Goal: Information Seeking & Learning: Learn about a topic

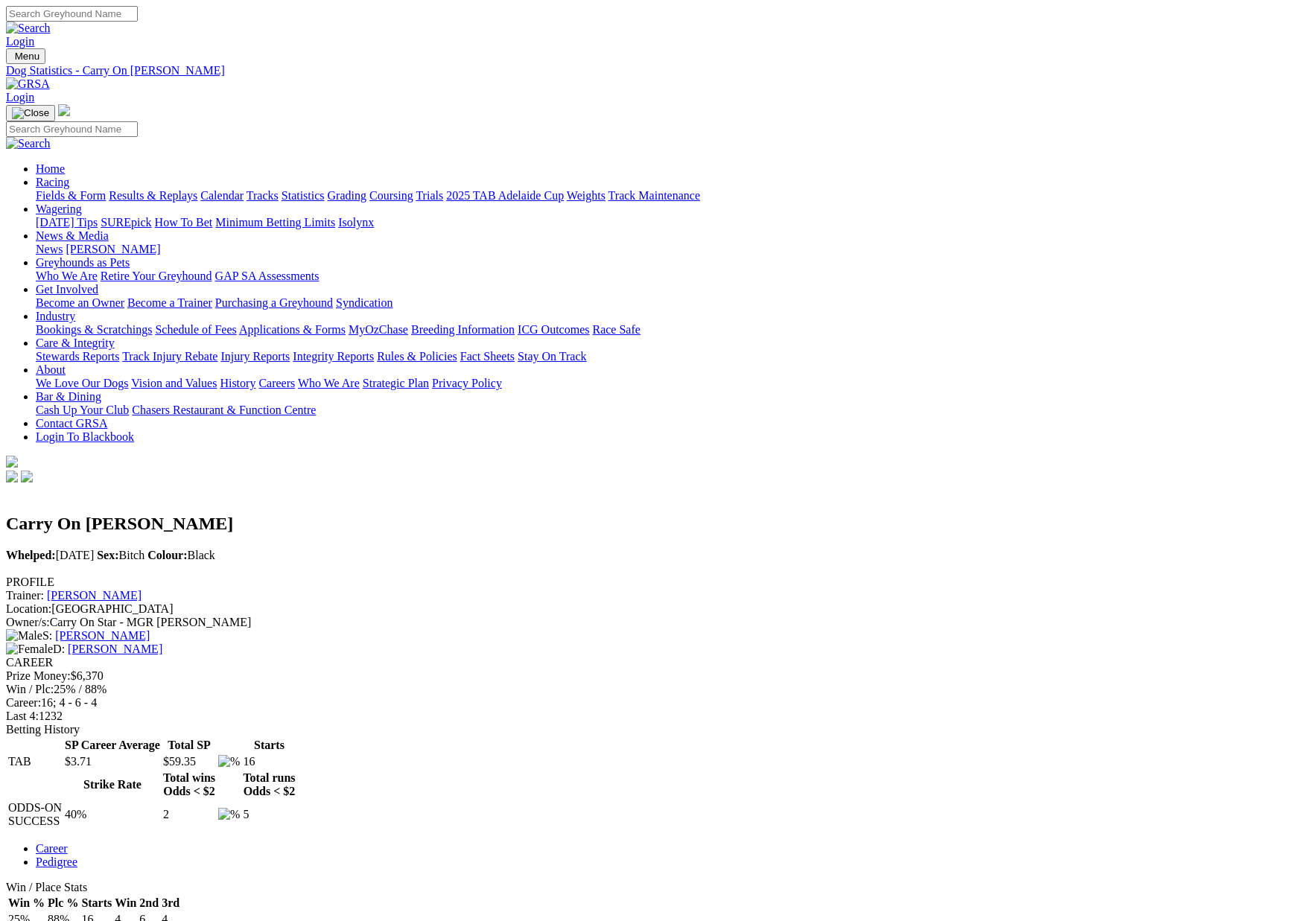
click at [197, 189] on link "Results & Replays" at bounding box center [153, 196] width 89 height 13
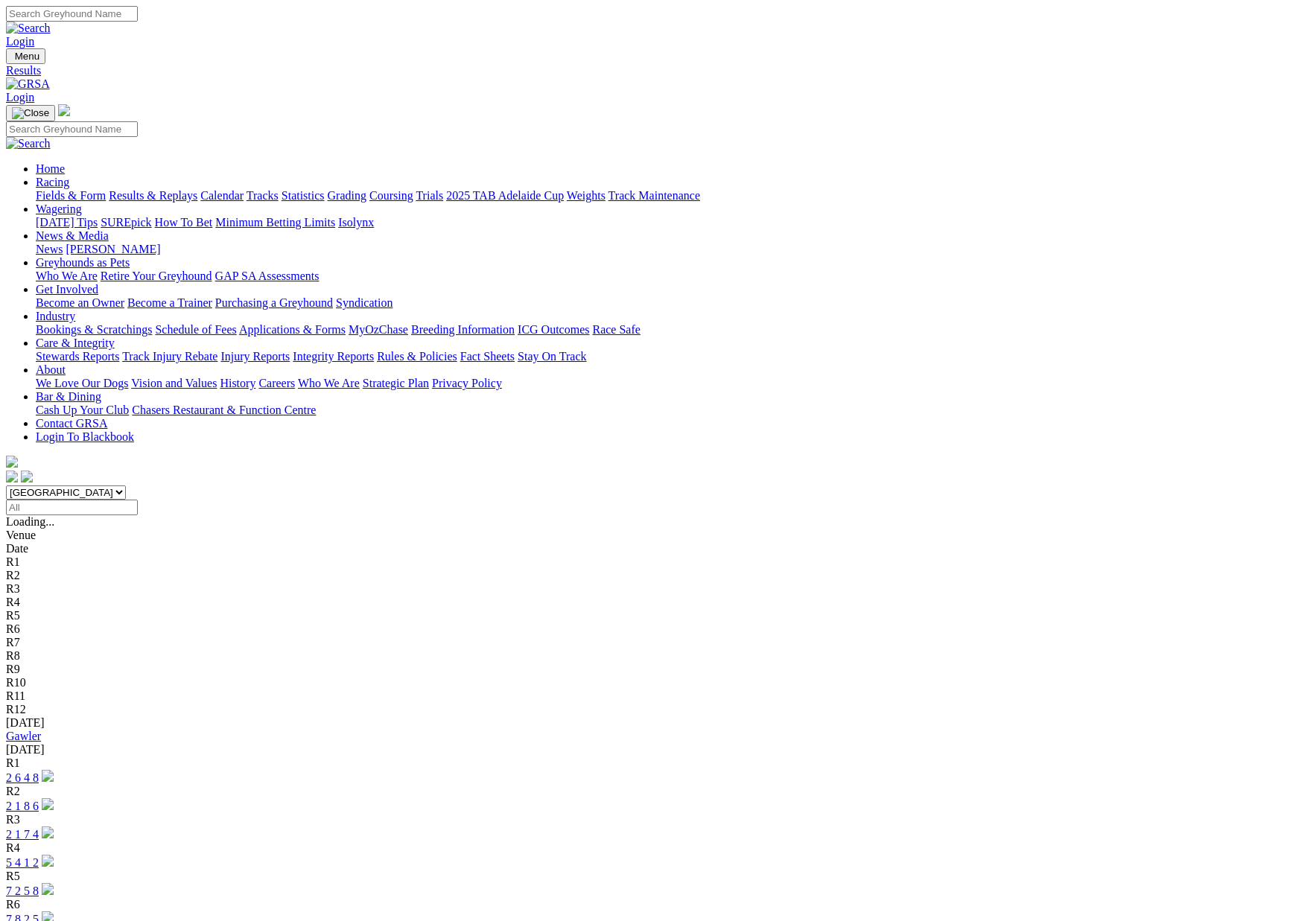
scroll to position [1, 0]
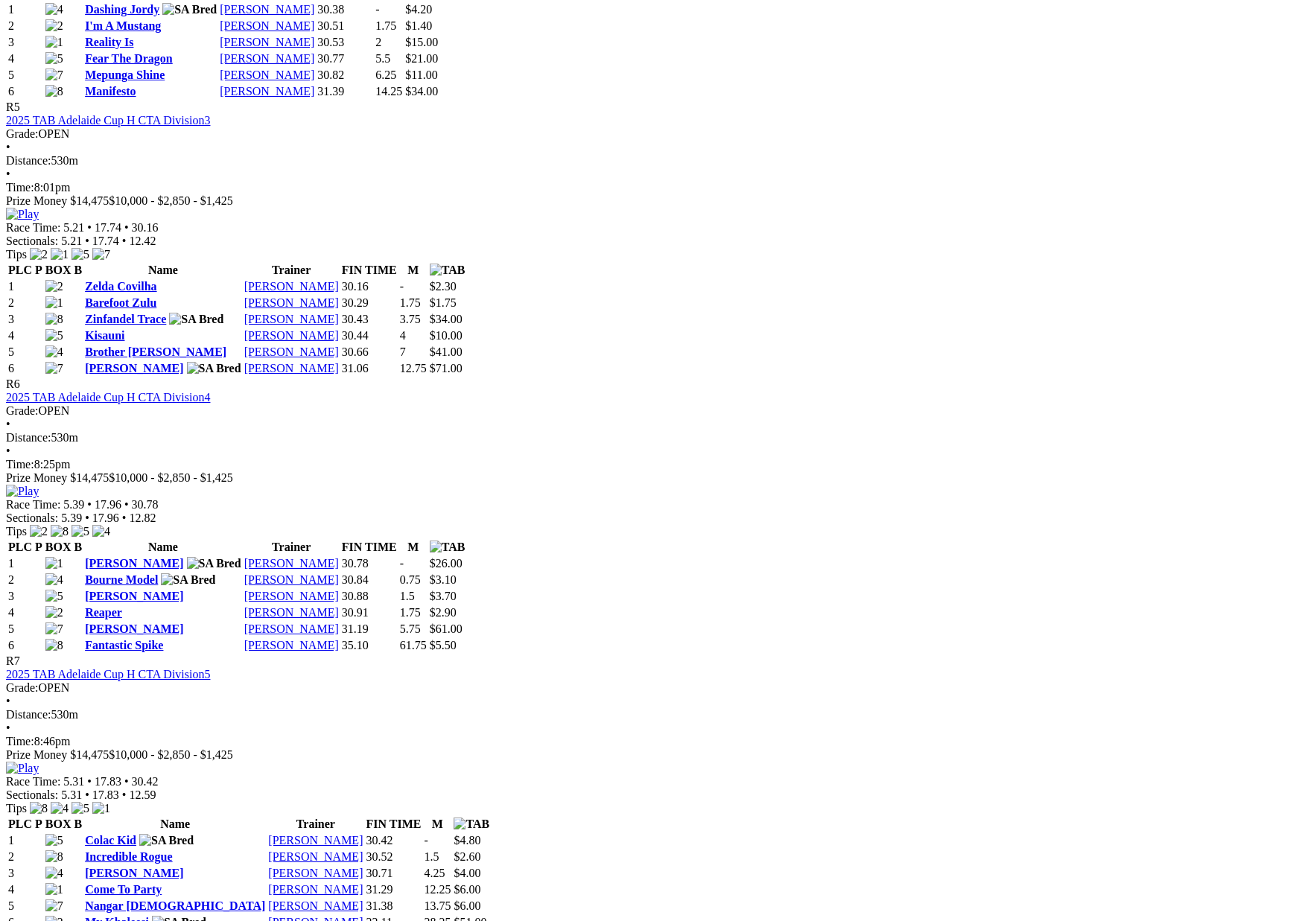
scroll to position [1785, 0]
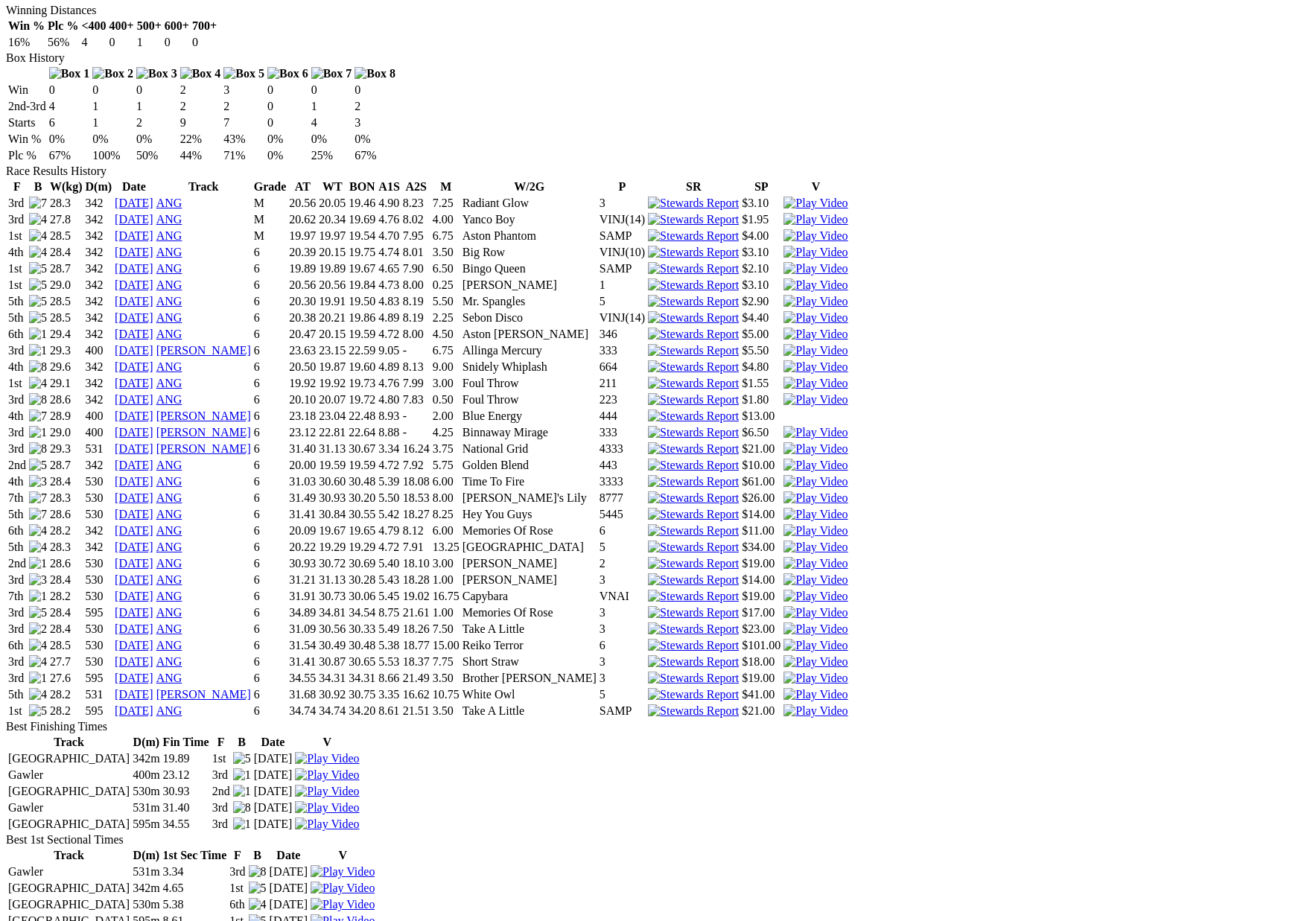
scroll to position [929, 0]
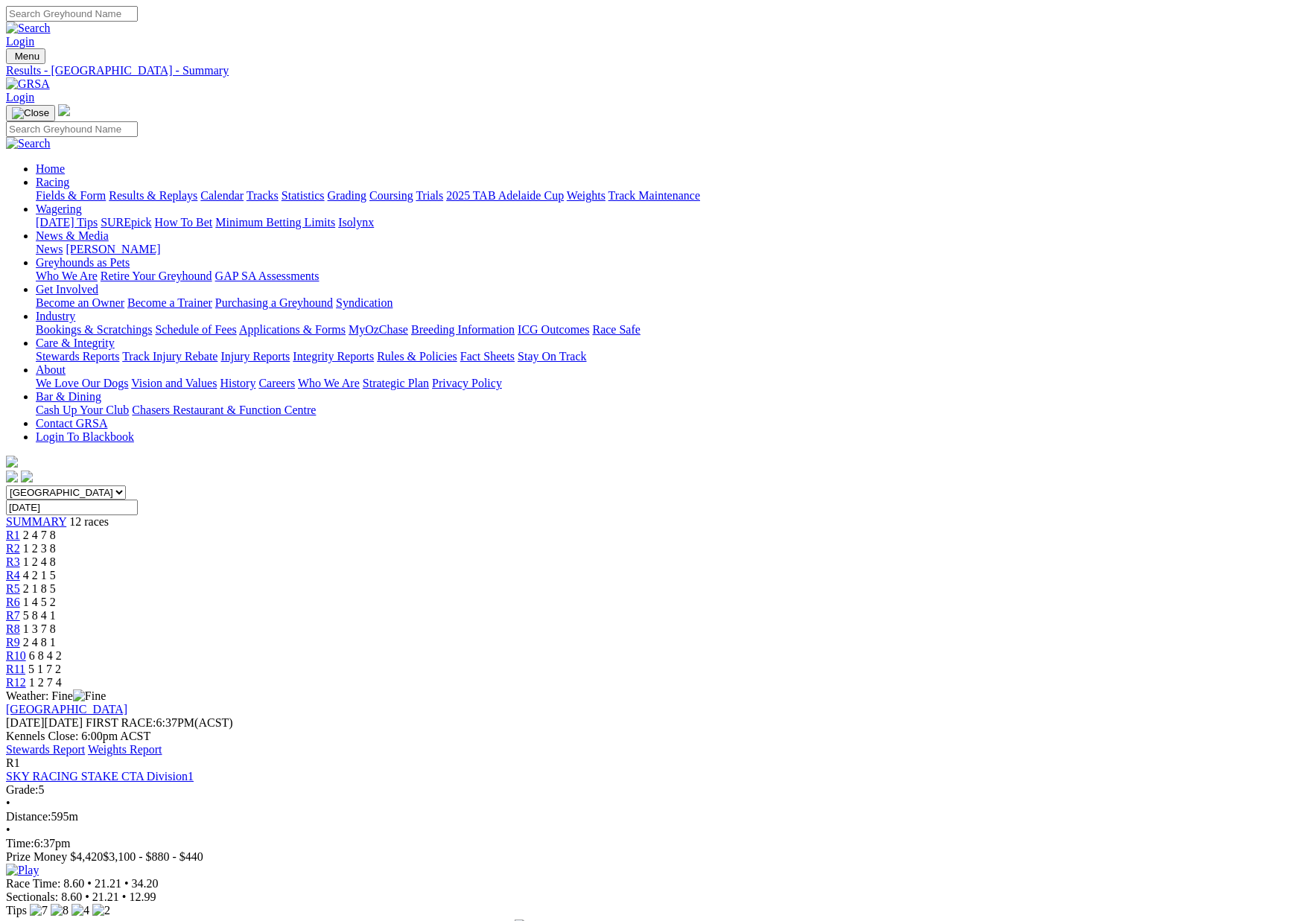
click at [105, 189] on link "Fields & Form" at bounding box center [71, 196] width 70 height 13
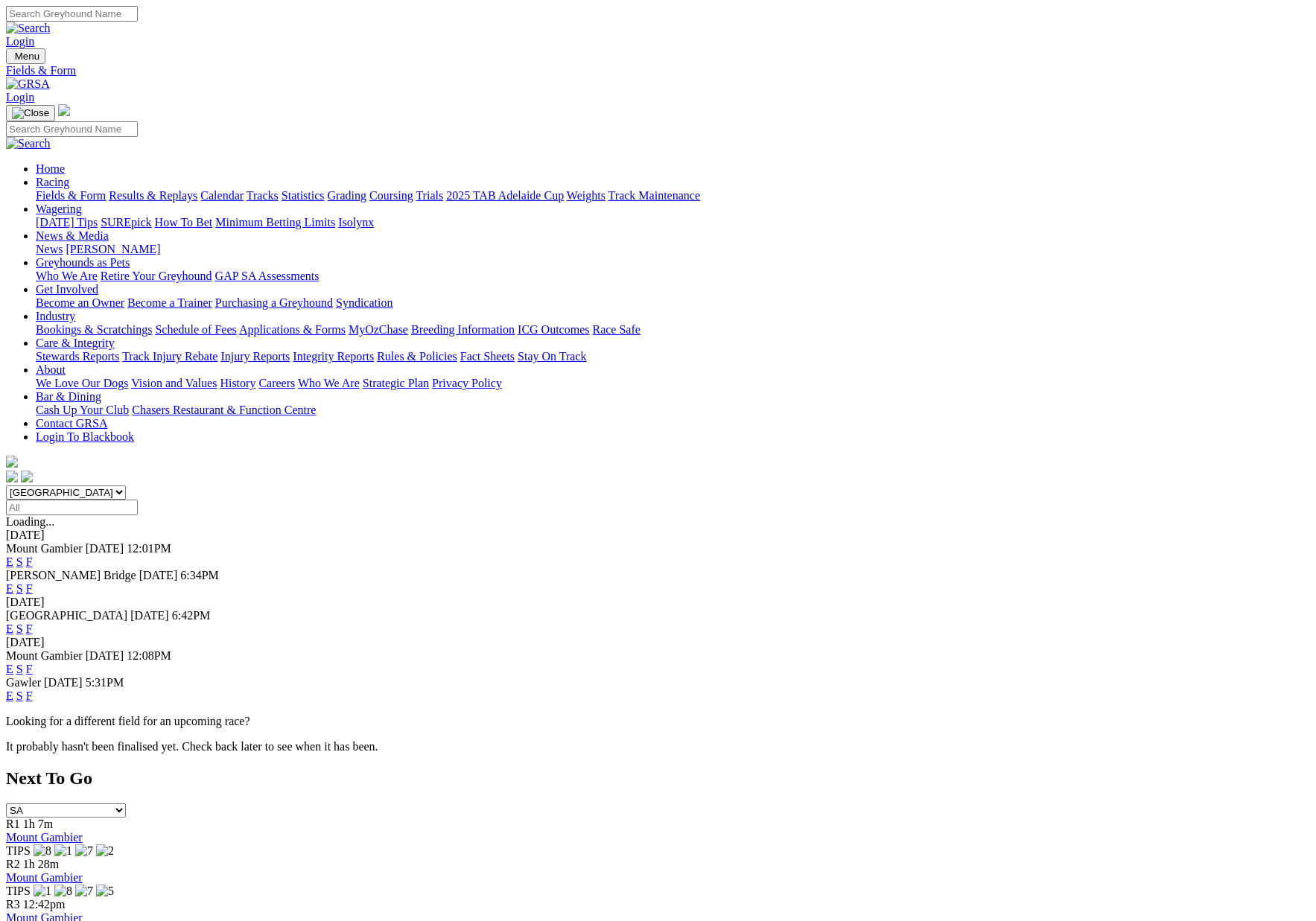
click at [33, 582] on link "F" at bounding box center [29, 588] width 7 height 13
